Goal: Book appointment/travel/reservation

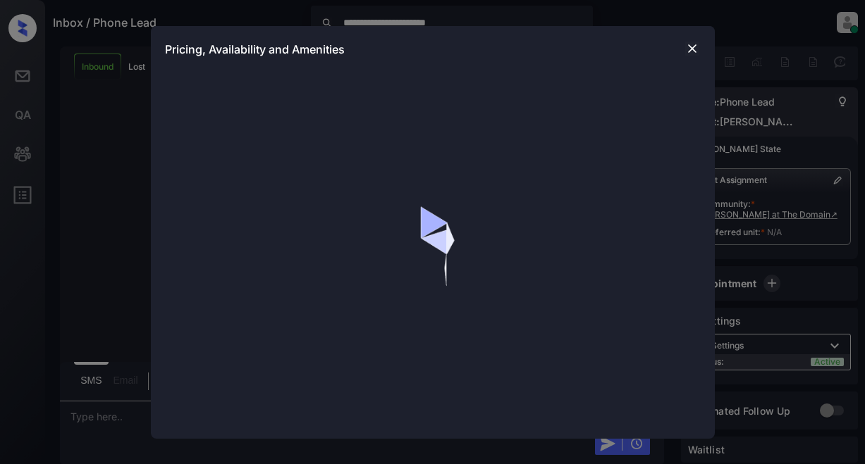
scroll to position [347, 0]
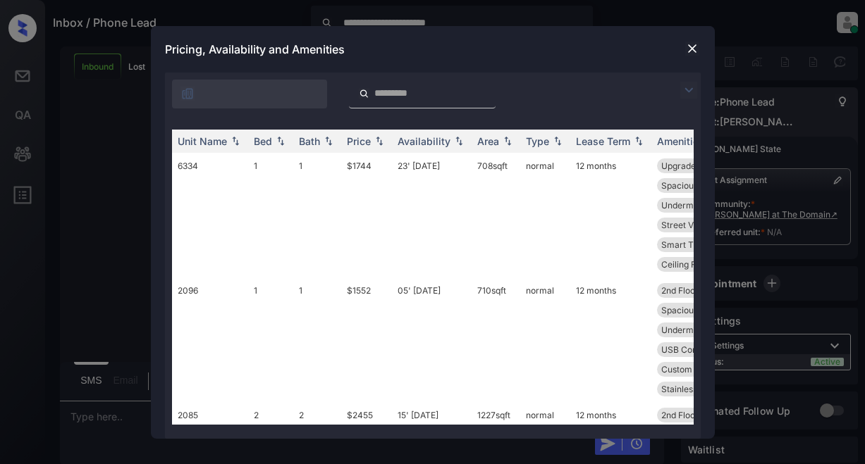
click at [681, 87] on img at bounding box center [688, 90] width 17 height 17
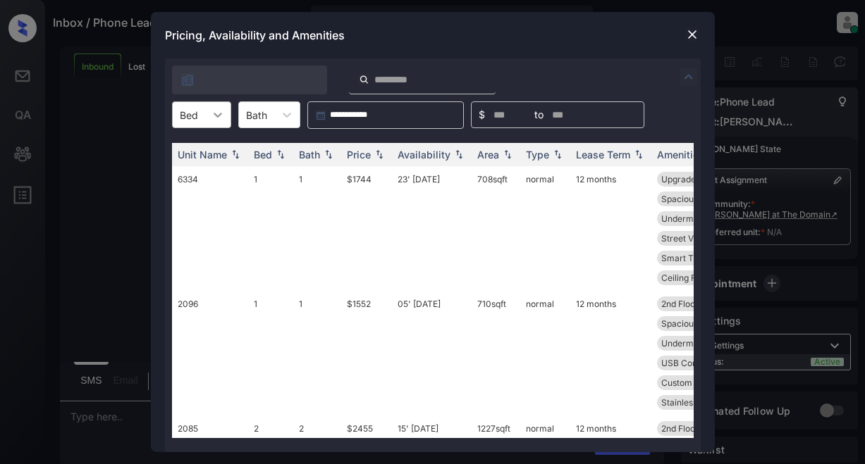
click at [213, 113] on icon at bounding box center [218, 115] width 14 height 14
click at [197, 175] on div "1" at bounding box center [201, 174] width 59 height 25
click at [367, 154] on div "Price" at bounding box center [359, 155] width 24 height 12
click at [362, 160] on div "Price" at bounding box center [359, 155] width 24 height 12
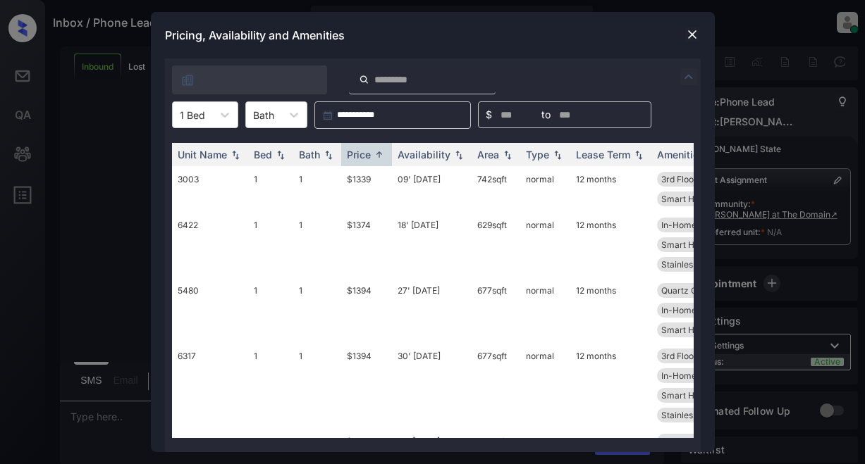
click at [694, 33] on img at bounding box center [692, 34] width 14 height 14
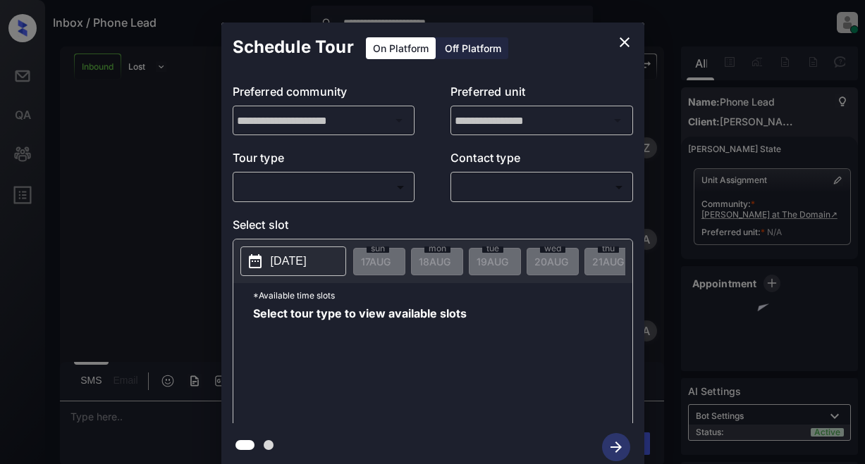
scroll to position [347, 0]
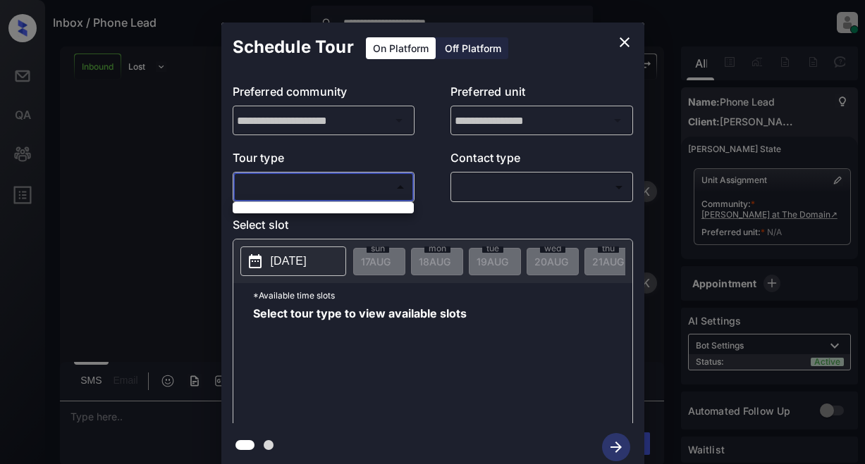
drag, startPoint x: 285, startPoint y: 180, endPoint x: 310, endPoint y: 180, distance: 24.7
click at [289, 180] on body "**********" at bounding box center [432, 232] width 865 height 464
click at [629, 43] on div at bounding box center [432, 232] width 865 height 464
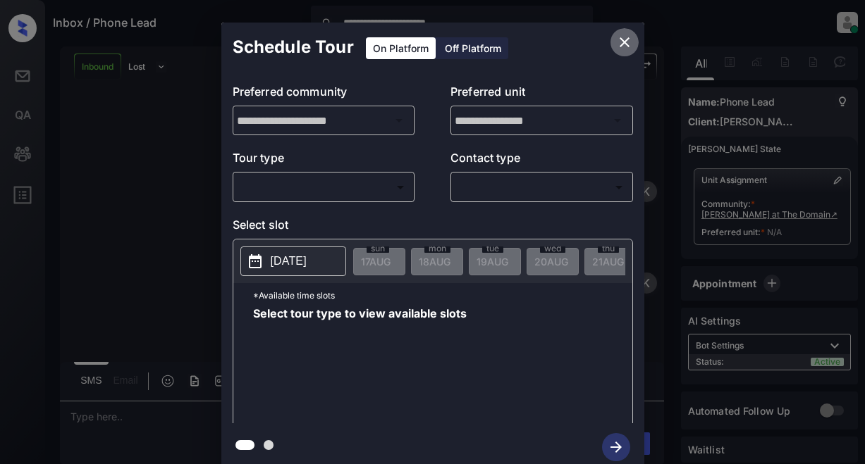
click at [619, 44] on icon "close" at bounding box center [624, 42] width 17 height 17
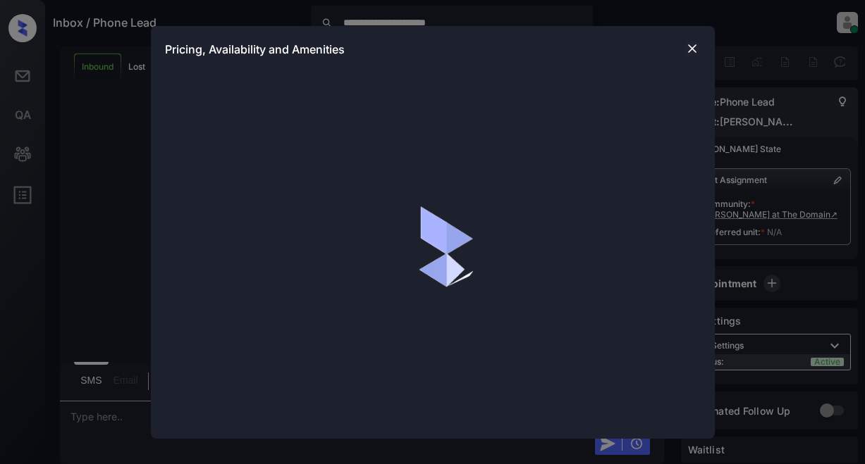
scroll to position [496, 0]
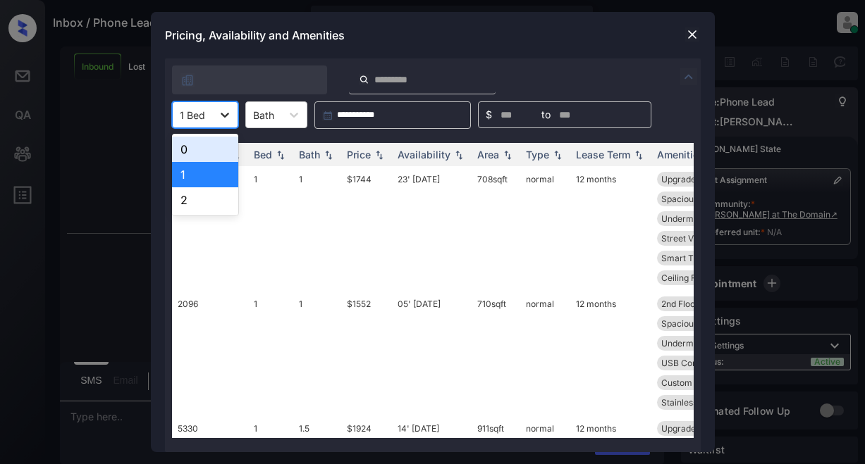
click at [228, 119] on icon at bounding box center [225, 115] width 14 height 14
click at [192, 175] on div "1" at bounding box center [205, 174] width 66 height 25
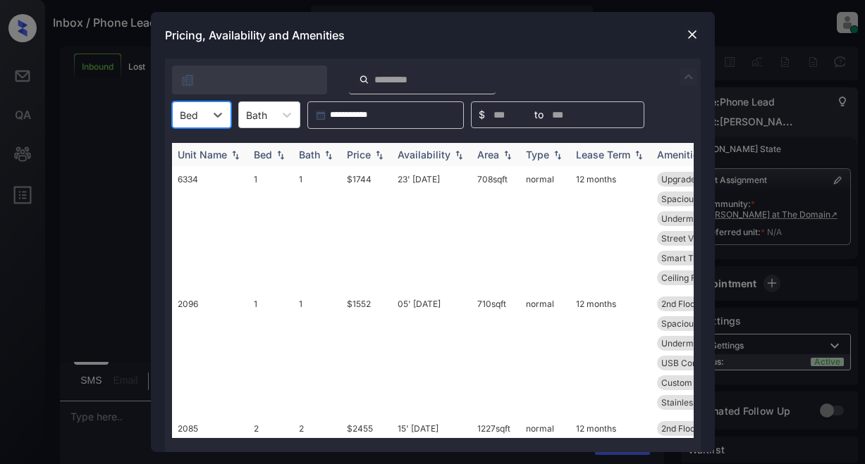
click at [368, 155] on div "Price" at bounding box center [359, 155] width 24 height 12
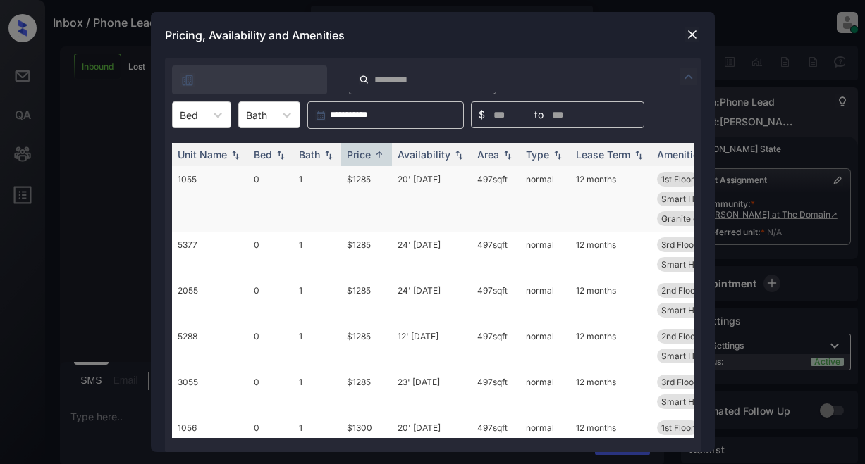
click at [357, 178] on td "$1285" at bounding box center [366, 199] width 51 height 66
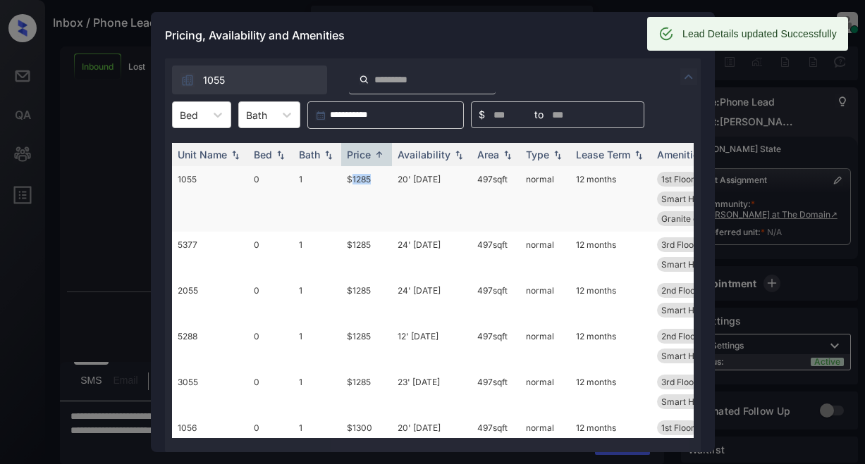
scroll to position [588, 0]
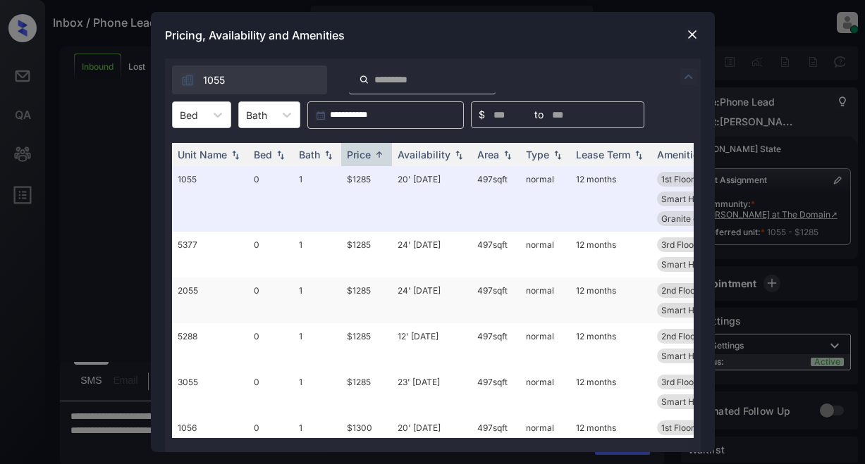
click at [357, 289] on td "$1285" at bounding box center [366, 301] width 51 height 46
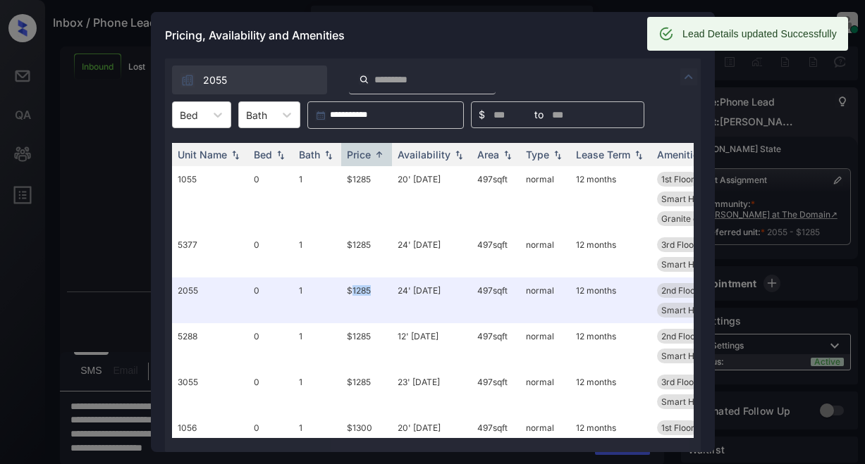
scroll to position [679, 0]
click at [579, 41] on div "Pricing, Availability and Amenities" at bounding box center [433, 35] width 564 height 47
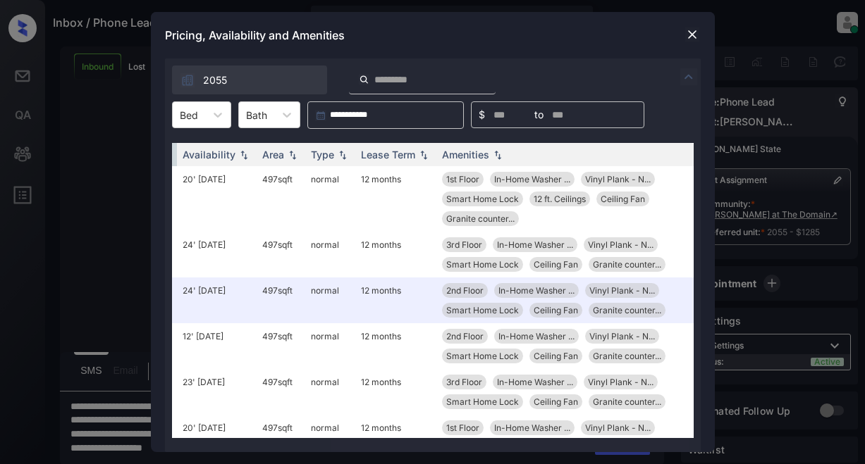
scroll to position [0, 0]
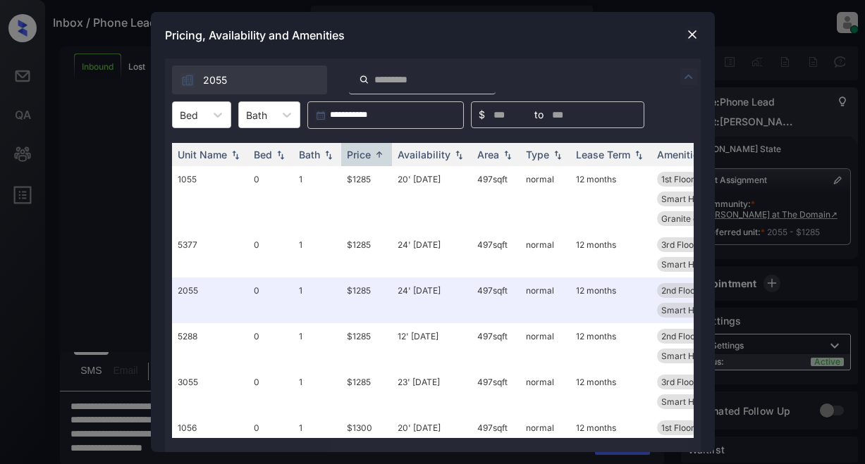
click at [689, 36] on img at bounding box center [692, 34] width 14 height 14
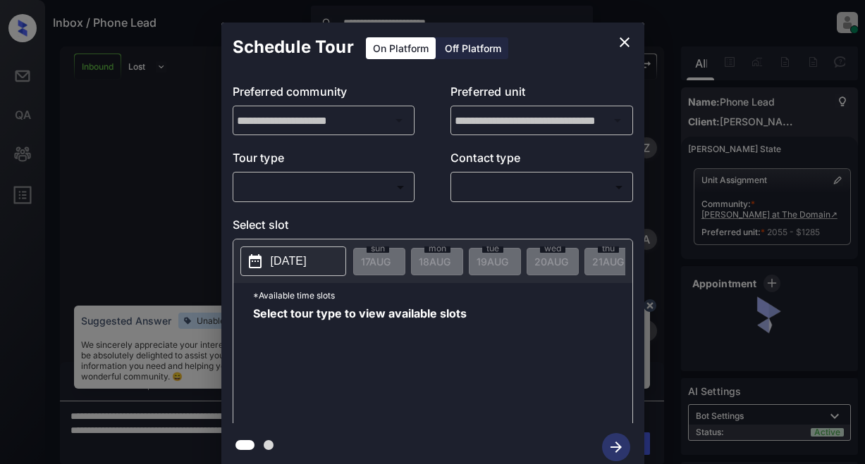
scroll to position [679, 0]
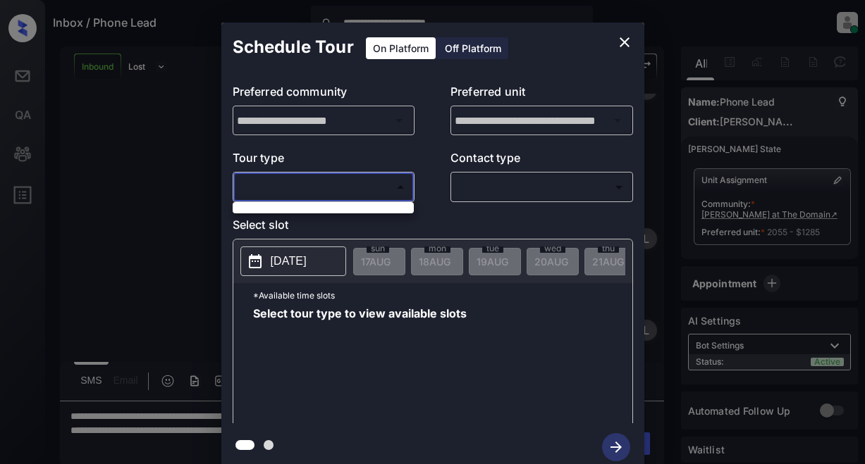
click at [320, 180] on body "**********" at bounding box center [432, 232] width 865 height 464
click at [325, 191] on div at bounding box center [432, 232] width 865 height 464
click at [325, 191] on body "**********" at bounding box center [432, 232] width 865 height 464
click at [625, 47] on div at bounding box center [432, 232] width 865 height 464
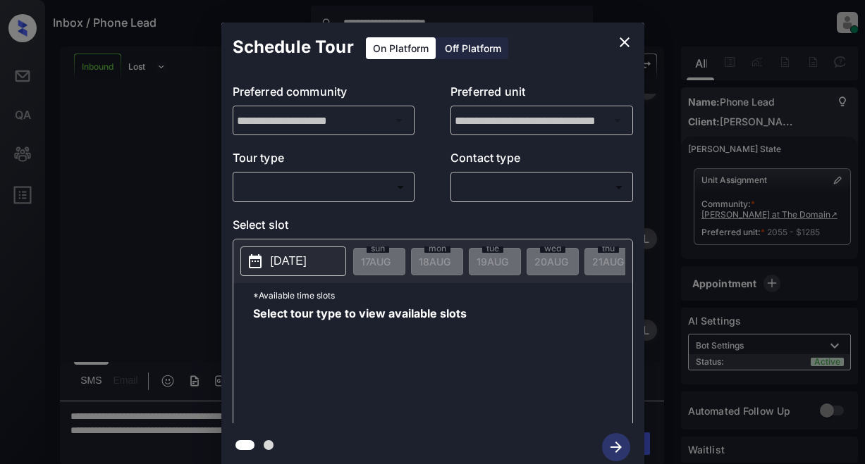
click at [161, 210] on div "**********" at bounding box center [432, 247] width 865 height 494
